Goal: Information Seeking & Learning: Check status

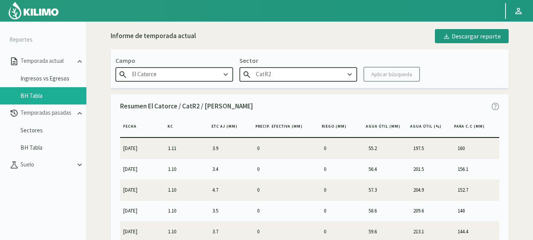
scroll to position [8, 0]
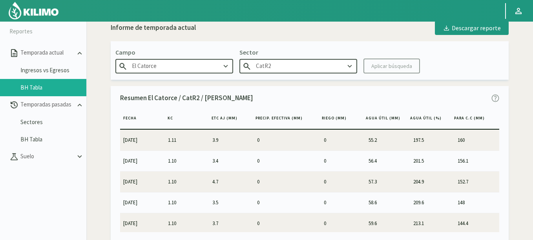
click at [42, 9] on img at bounding box center [33, 10] width 51 height 19
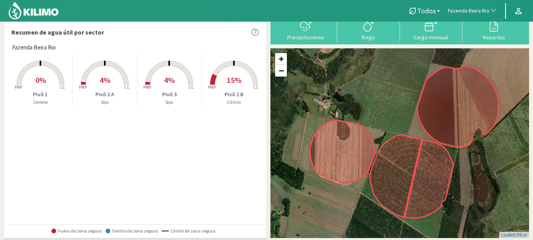
click at [460, 7] on span "Fazenda Beira Rio" at bounding box center [469, 11] width 42 height 8
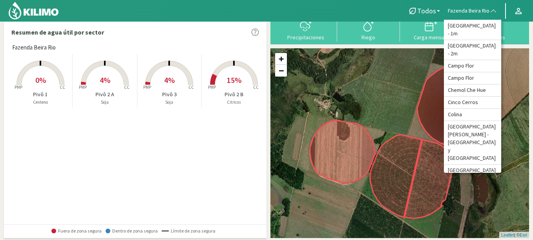
scroll to position [424, 0]
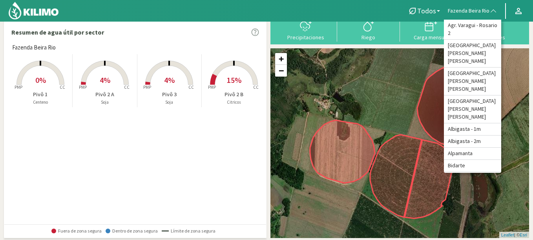
click at [468, 196] on li "Campo Cassineri" at bounding box center [472, 202] width 57 height 12
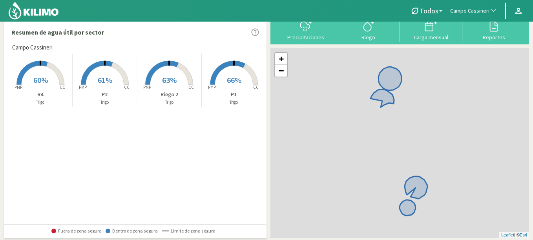
click at [169, 82] on span "63%" at bounding box center [169, 80] width 15 height 10
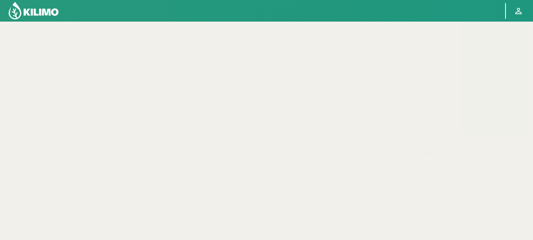
select select "30: Object"
select select "3: Object"
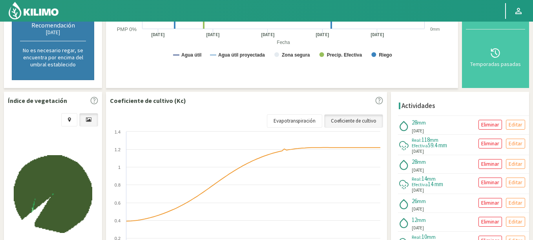
scroll to position [307, 0]
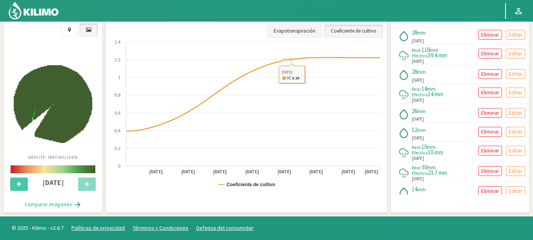
click at [292, 31] on link "Evapotranspiración" at bounding box center [294, 30] width 55 height 13
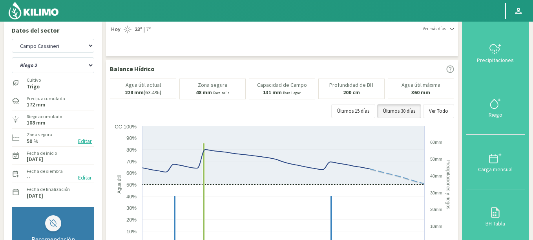
scroll to position [0, 0]
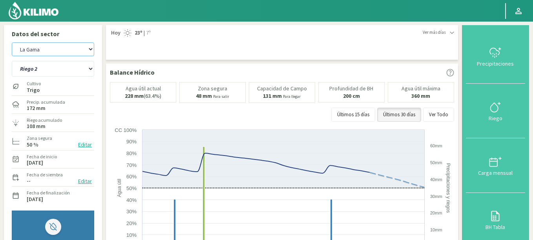
click at [34, 47] on select "Agr. Huertos de Chocalan Agrícola Bakia Agrícola [GEOGRAPHIC_DATA] - IC Agrícol…" at bounding box center [53, 49] width 82 height 14
click at [12, 42] on select "Agr. Huertos de Chocalan Agrícola Bakia Agrícola [GEOGRAPHIC_DATA] - IC Agrícol…" at bounding box center [53, 49] width 82 height 14
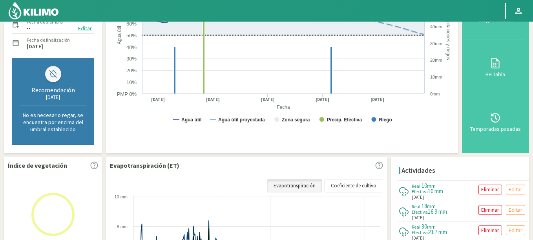
scroll to position [235, 0]
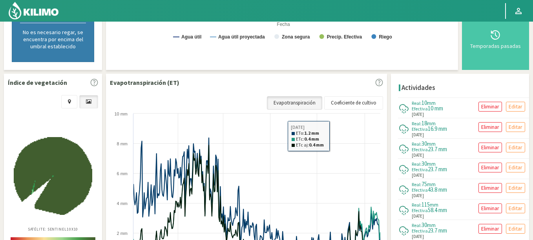
click at [301, 104] on link "Evapotranspiración" at bounding box center [294, 102] width 55 height 13
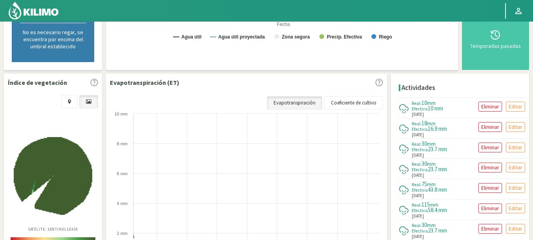
select select "462: Object"
select select "4: Object"
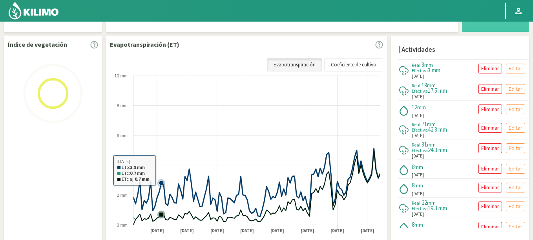
select select "737: Object"
select select "6: Object"
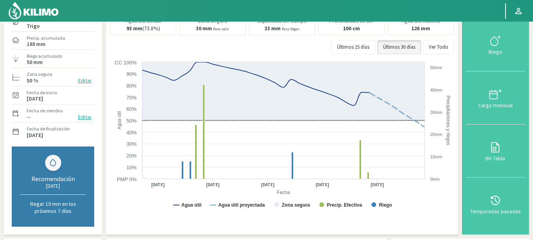
scroll to position [0, 0]
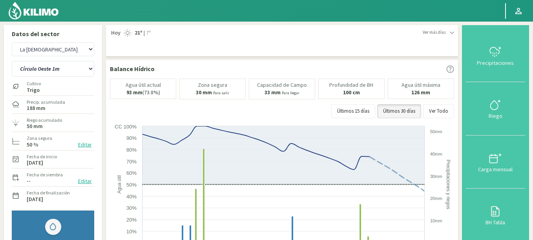
click at [60, 13] on link at bounding box center [34, 11] width 55 height 22
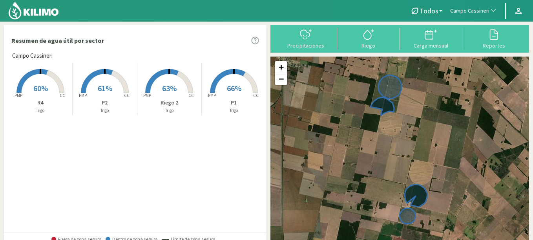
click at [473, 12] on span "Campo Cassineri" at bounding box center [469, 11] width 39 height 8
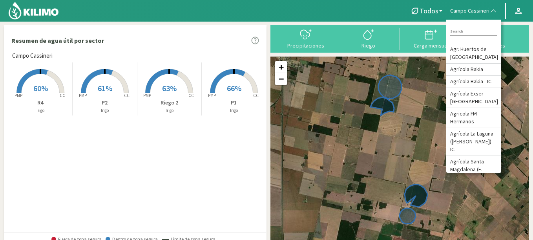
click at [473, 12] on span "Campo Cassineri" at bounding box center [469, 11] width 39 height 8
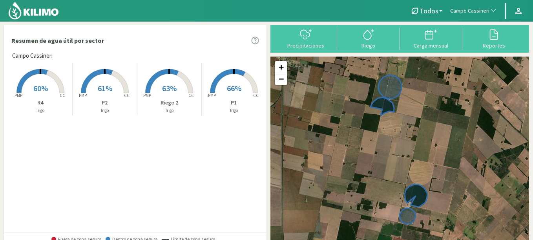
click at [41, 86] on span "60%" at bounding box center [40, 88] width 15 height 10
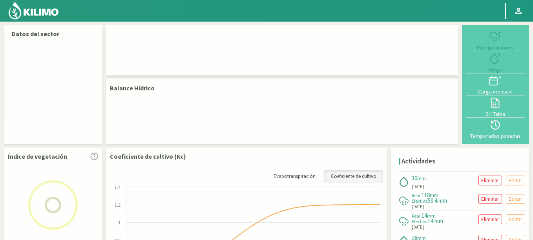
select select "30: Object"
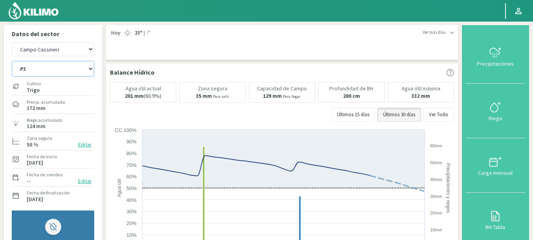
click at [12, 61] on select "P1 P2 R4 Riego 2" at bounding box center [53, 69] width 82 height 16
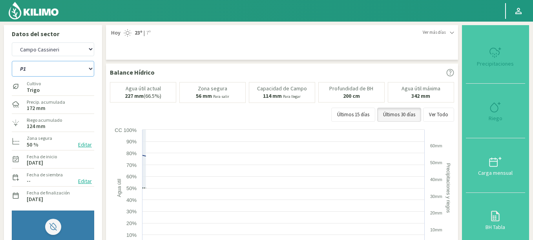
select select "2: Object"
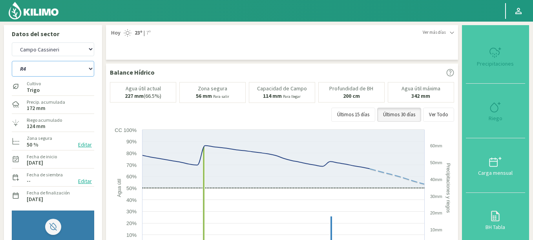
select select "305: Object"
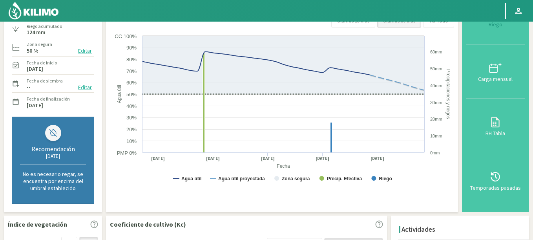
scroll to position [47, 0]
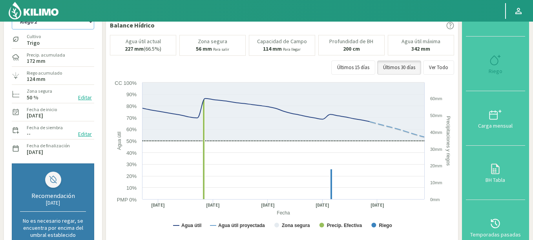
click at [12, 14] on select "P1 P2 R4 Riego 2" at bounding box center [53, 22] width 82 height 16
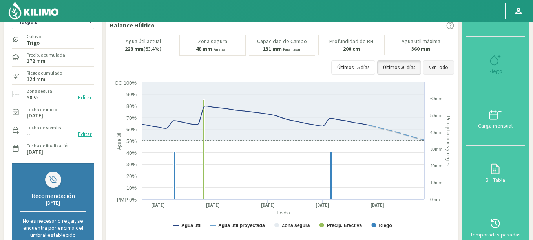
click at [443, 66] on button "Ver Todo" at bounding box center [438, 67] width 31 height 14
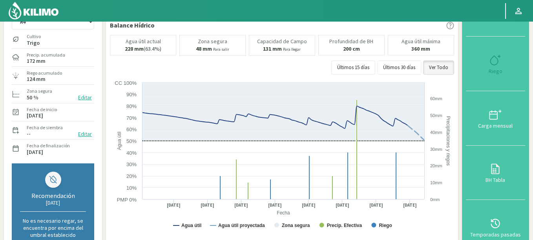
select select "4: Object"
select select "580: Object"
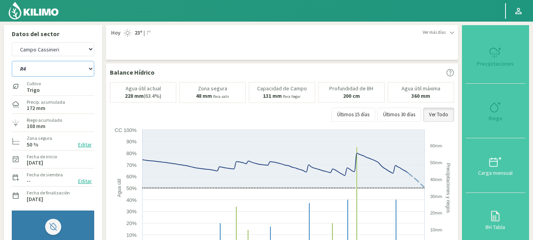
click at [12, 61] on select "P1 P2 R4 Riego 2" at bounding box center [53, 69] width 82 height 16
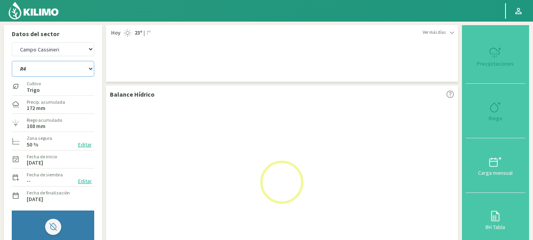
select select "11: Object"
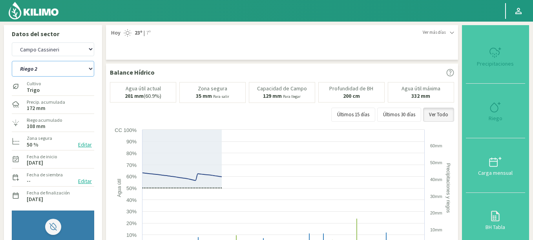
select select "855: Object"
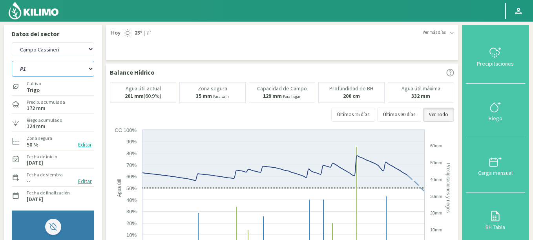
click at [12, 61] on select "P1 P2 R4 Riego 2" at bounding box center [53, 69] width 82 height 16
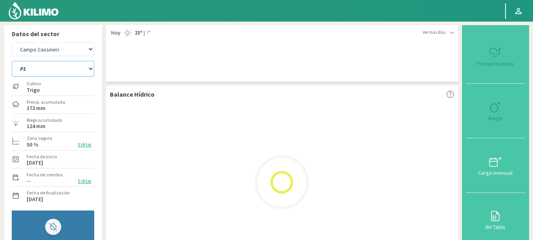
select select "14: Object"
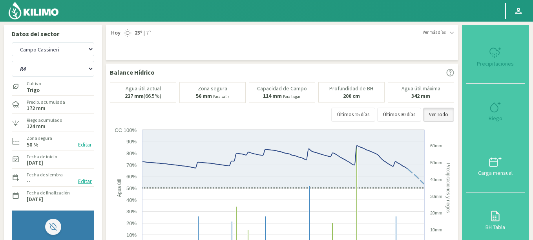
select select "1130: Object"
select select "16: Object"
click at [35, 12] on img at bounding box center [33, 10] width 51 height 19
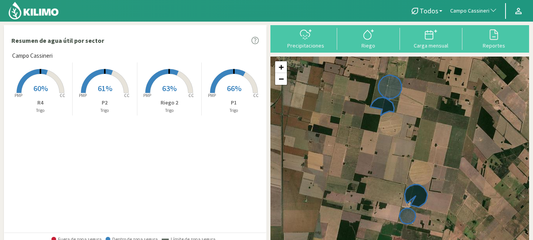
click at [487, 13] on span "button" at bounding box center [491, 11] width 8 height 8
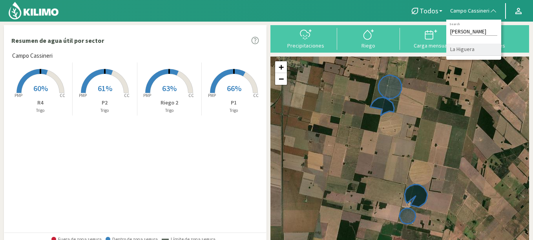
type input "[PERSON_NAME]"
click at [478, 44] on li "La Higuera" at bounding box center [473, 50] width 55 height 12
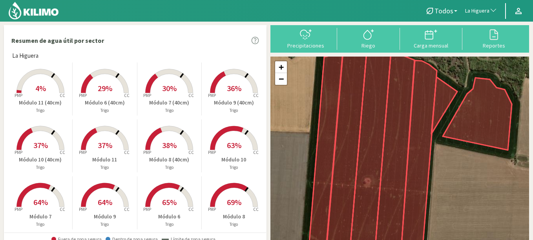
click at [159, 143] on rect at bounding box center [169, 150] width 63 height 63
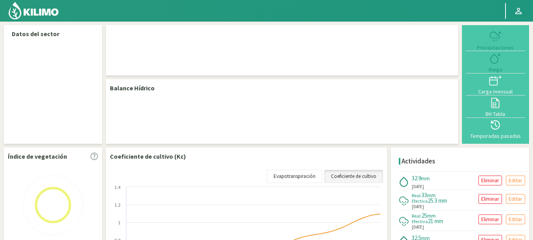
select select "142: Object"
select select "9: Object"
